Goal: Information Seeking & Learning: Learn about a topic

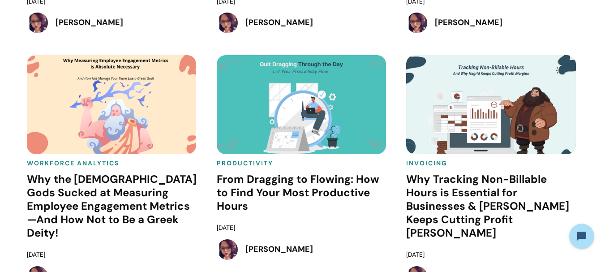
scroll to position [1284, 0]
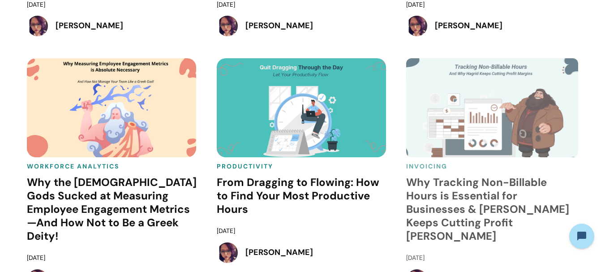
click at [434, 187] on h4 "Why Tracking Non-Billable Hours is Essential for Businesses & [PERSON_NAME] Kee…" at bounding box center [492, 209] width 172 height 67
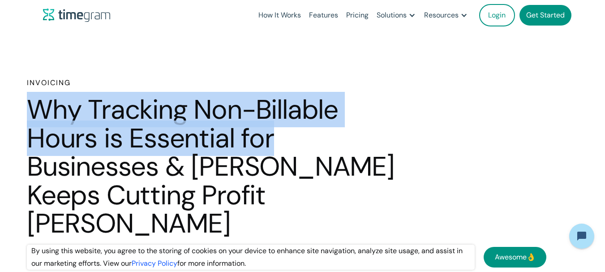
drag, startPoint x: 34, startPoint y: 105, endPoint x: 294, endPoint y: 119, distance: 260.2
click at [315, 135] on h1 "Why Tracking Non-Billable Hours is Essential for Businesses & [PERSON_NAME] Kee…" at bounding box center [215, 166] width 376 height 142
click at [293, 118] on h1 "Why Tracking Non-Billable Hours is Essential for Businesses & [PERSON_NAME] Kee…" at bounding box center [215, 166] width 376 height 142
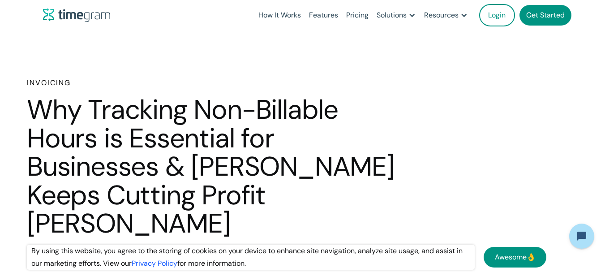
click at [498, 253] on link "Awesome👌" at bounding box center [515, 257] width 63 height 21
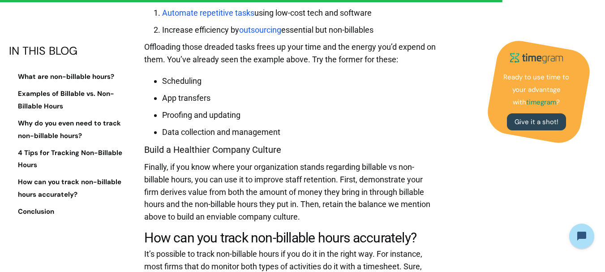
scroll to position [3628, 0]
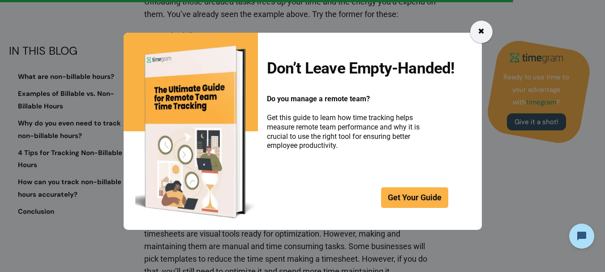
click at [475, 32] on div "✖" at bounding box center [481, 32] width 22 height 22
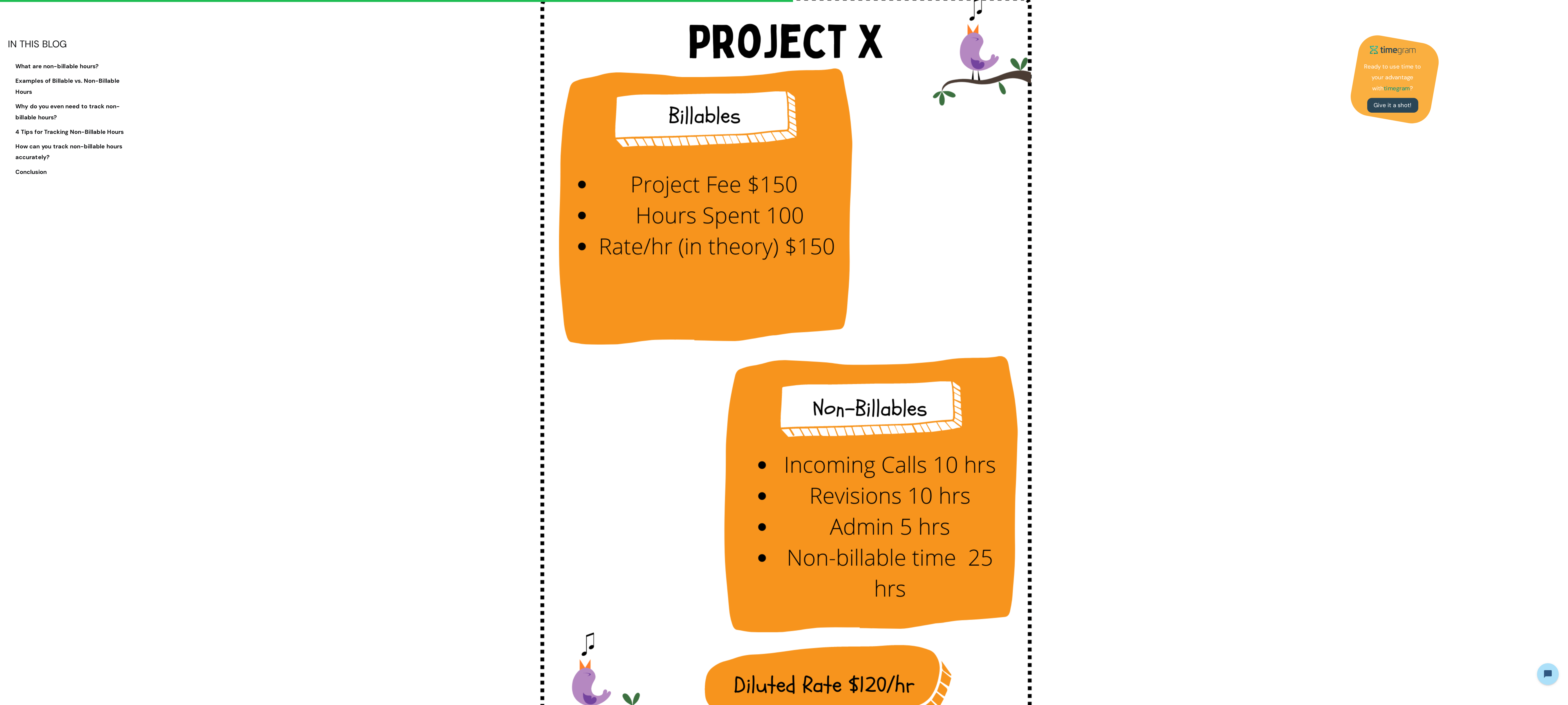
scroll to position [1248, 0]
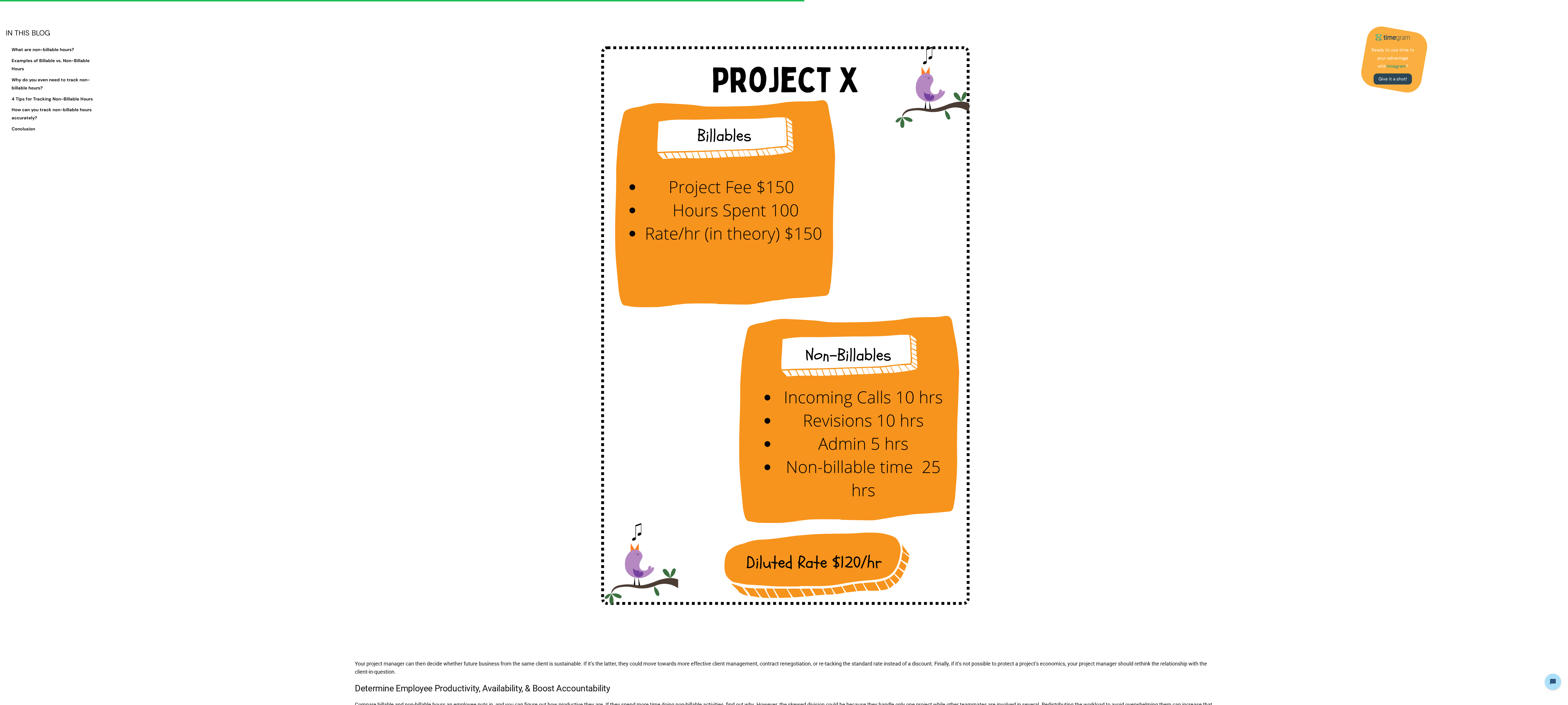
drag, startPoint x: 393, startPoint y: 3, endPoint x: 1157, endPoint y: 329, distance: 830.6
click at [392, 176] on figure at bounding box center [786, 325] width 861 height 664
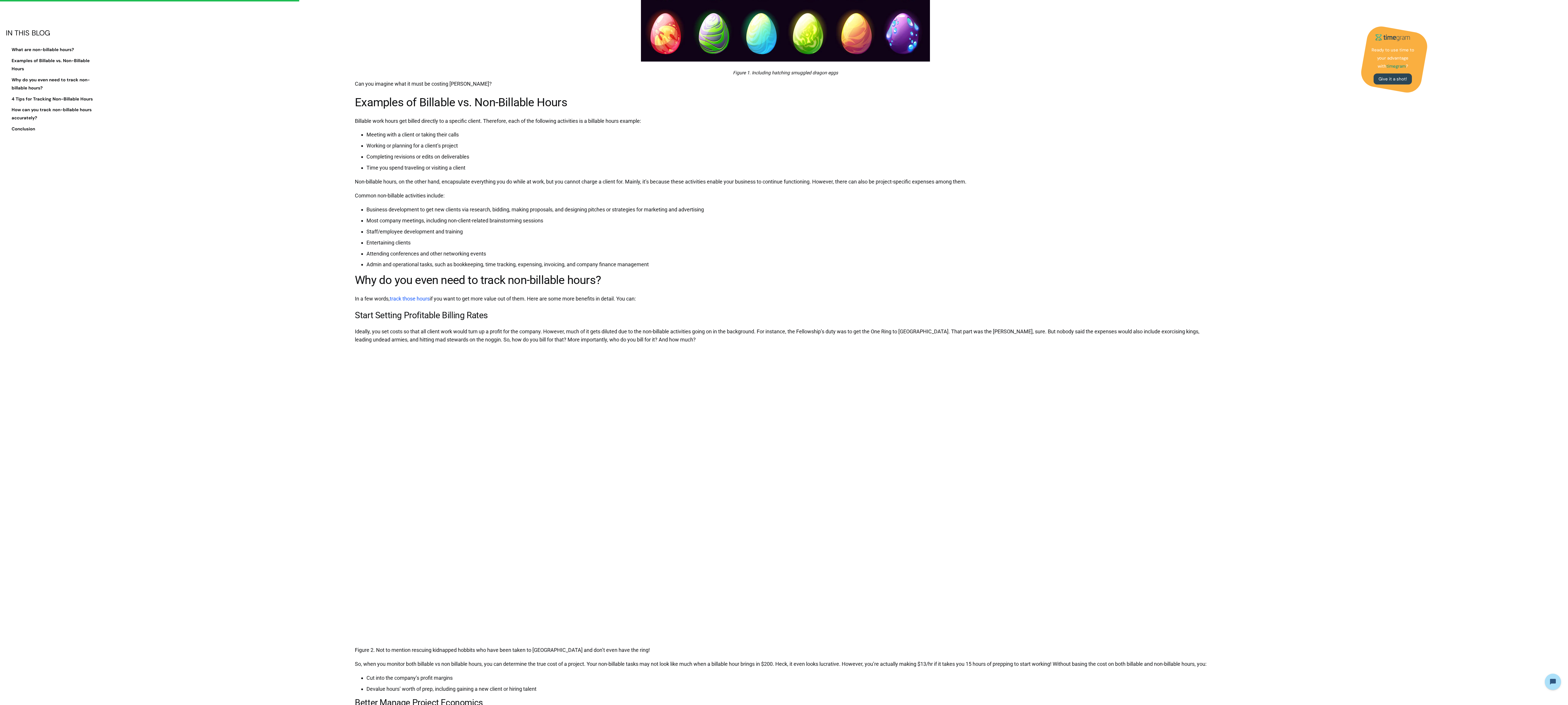
scroll to position [465, 0]
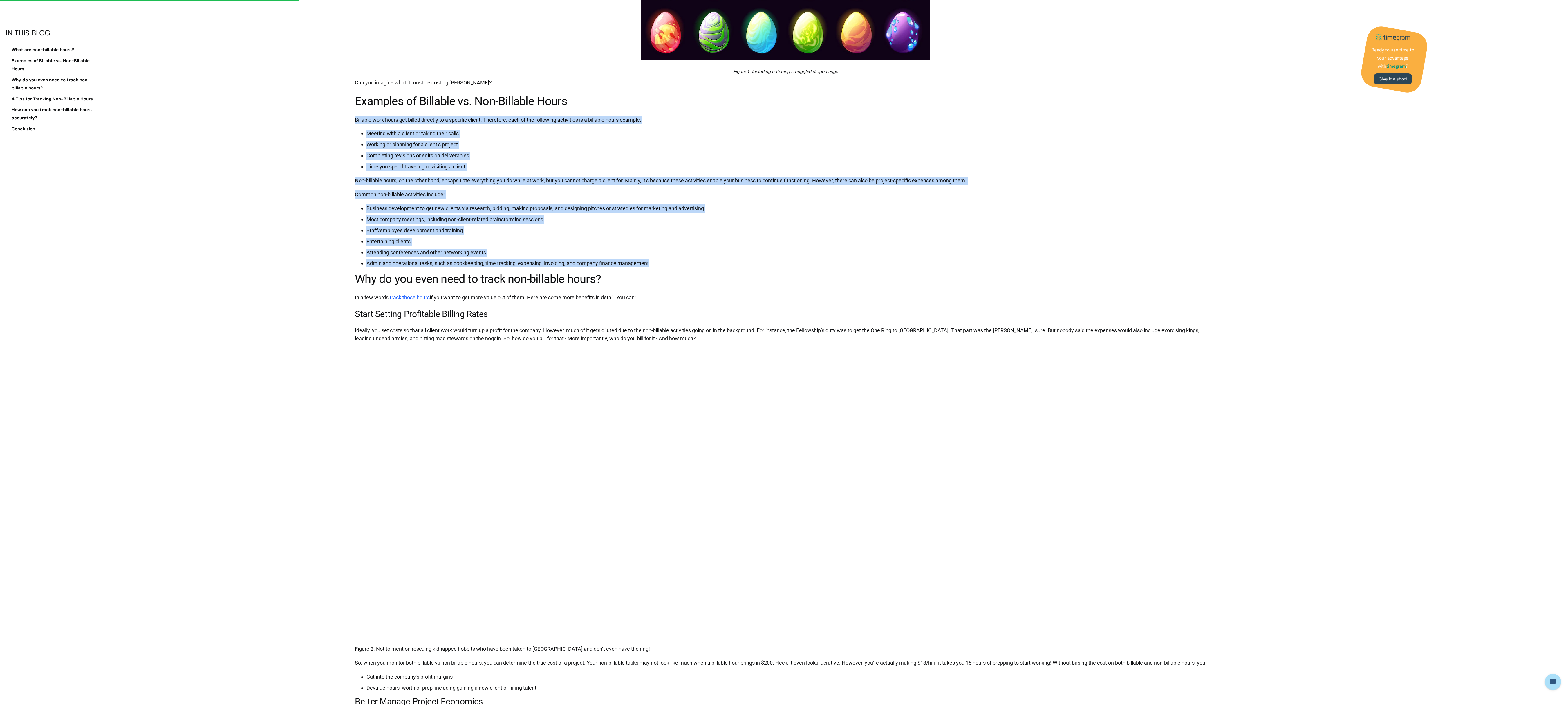
drag, startPoint x: 350, startPoint y: 98, endPoint x: 676, endPoint y: 248, distance: 358.9
click at [392, 176] on li "Attending conferences and other networking events" at bounding box center [791, 252] width 850 height 8
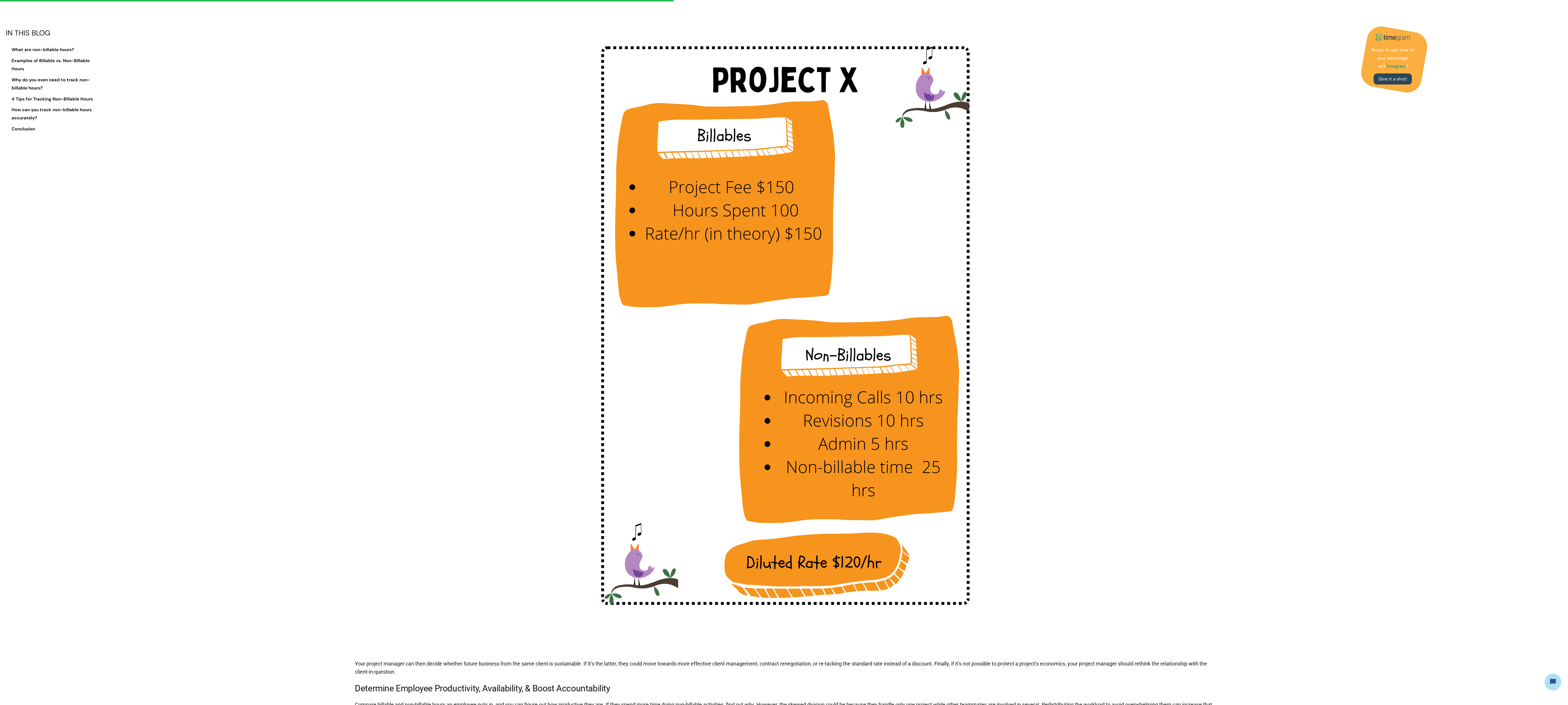
scroll to position [1023, 0]
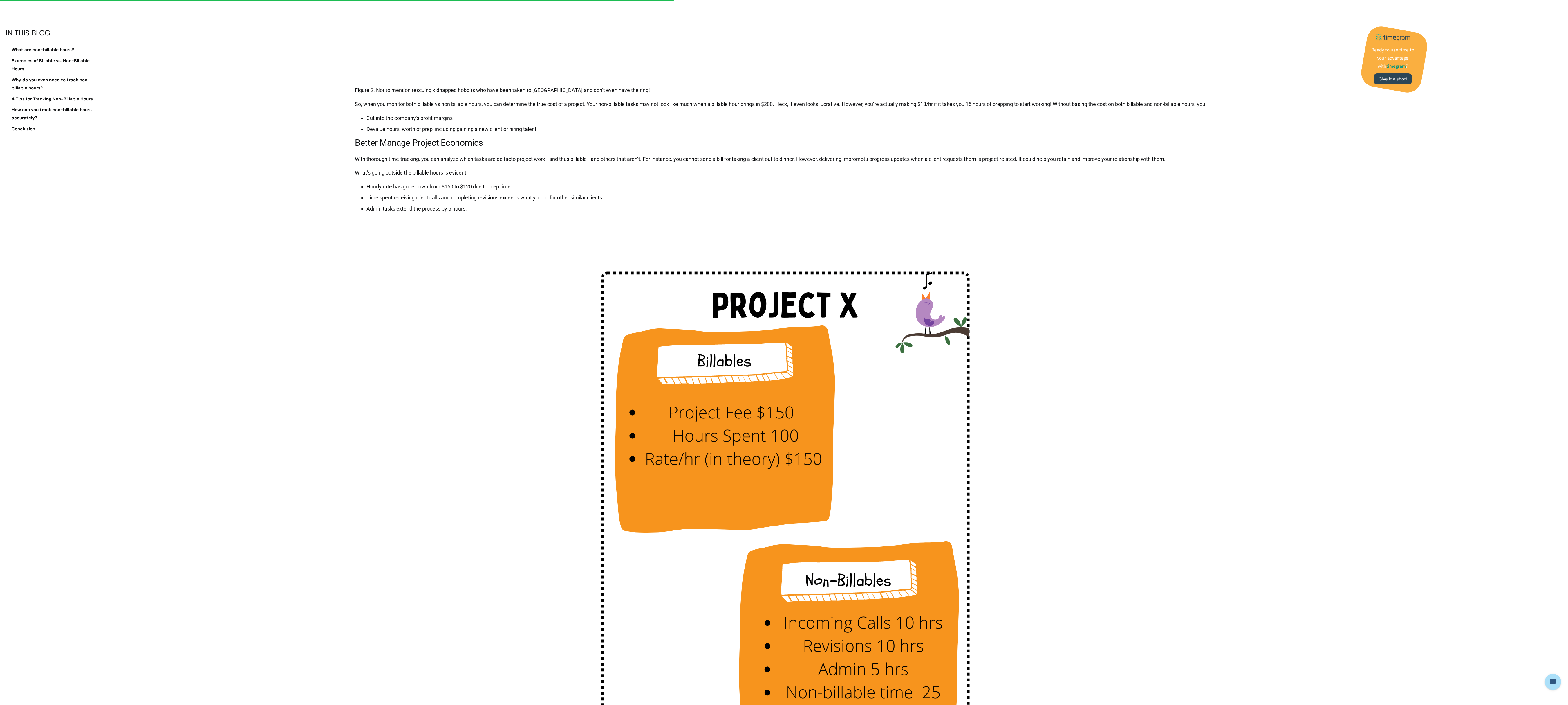
drag, startPoint x: 510, startPoint y: 393, endPoint x: 505, endPoint y: 395, distance: 5.4
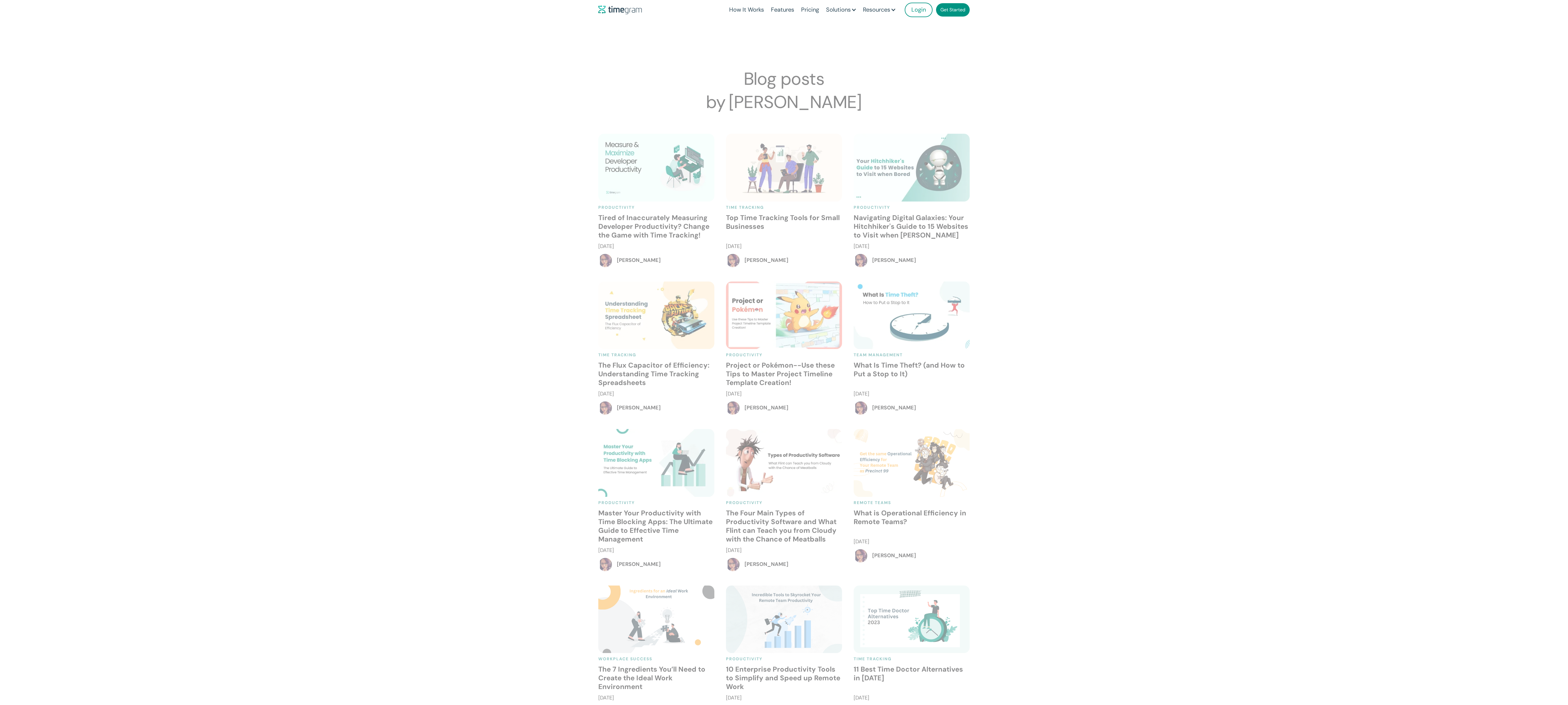
scroll to position [597, 0]
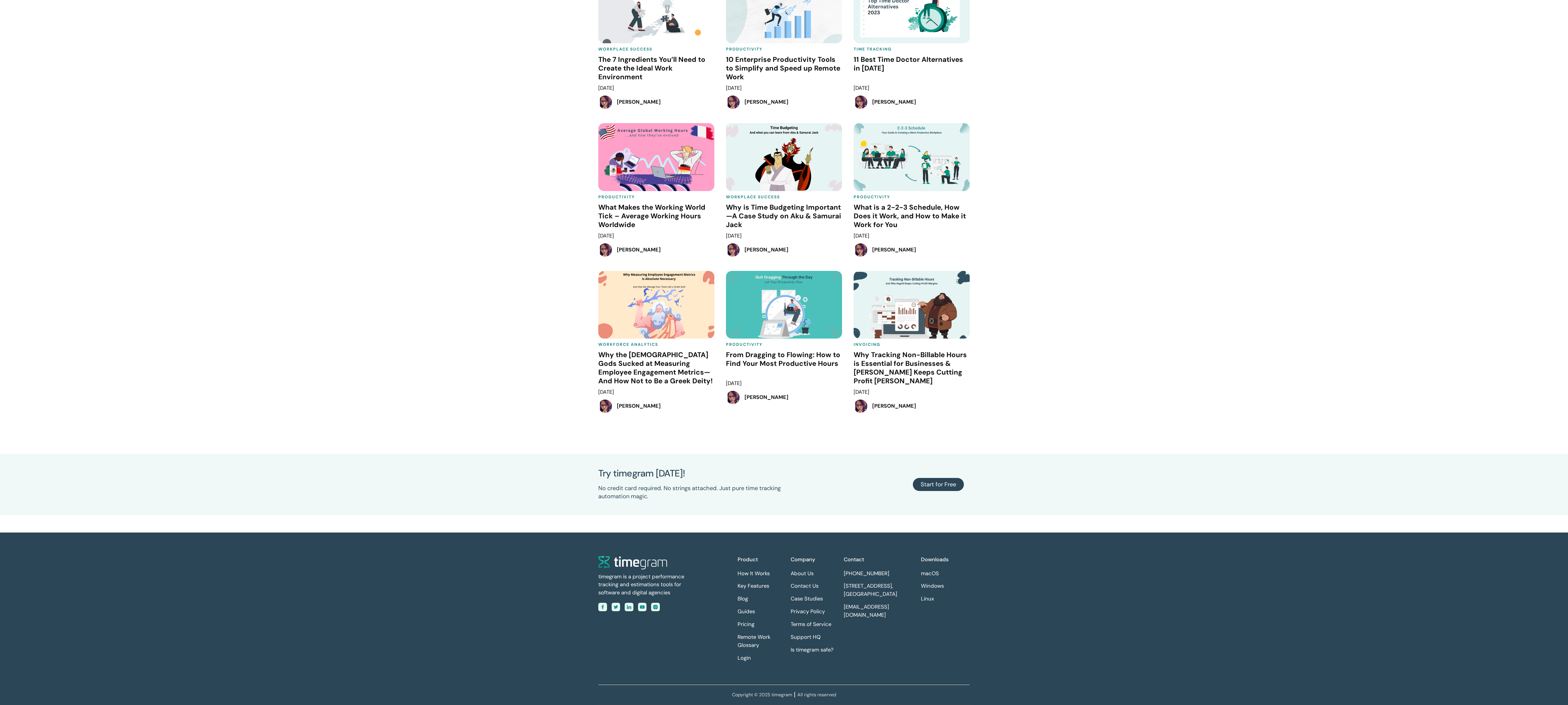
drag, startPoint x: 506, startPoint y: 384, endPoint x: 501, endPoint y: 393, distance: 10.3
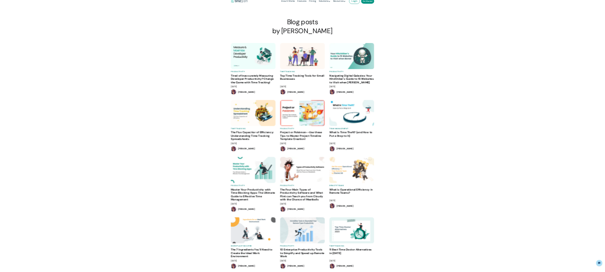
scroll to position [0, 0]
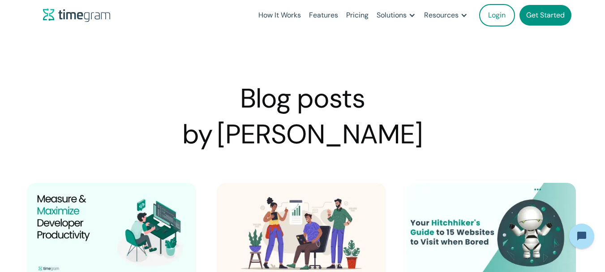
drag, startPoint x: 1072, startPoint y: 4, endPoint x: 90, endPoint y: 122, distance: 989.0
